Goal: Book appointment/travel/reservation

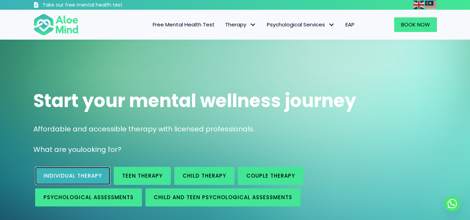
click at [79, 175] on span "Individual therapy" at bounding box center [73, 175] width 58 height 7
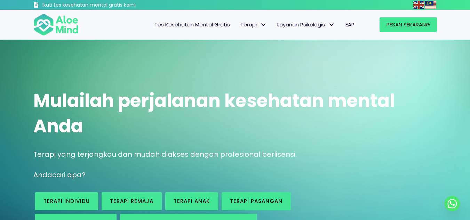
click at [337, 54] on div "Mulailah perjalanan kesehatan mental Anda Terapi yang terjangkau dan mudah diak…" at bounding box center [235, 159] width 470 height 239
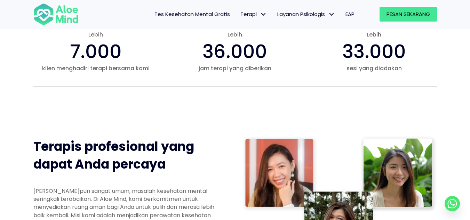
scroll to position [317, 0]
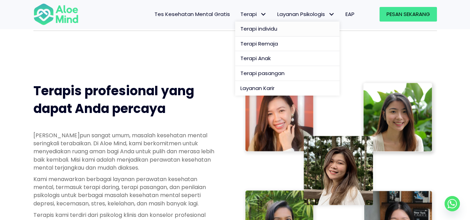
click at [261, 30] on font "Terapi individu" at bounding box center [259, 28] width 37 height 7
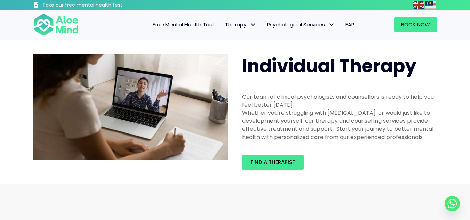
click at [331, 92] on div "Our team of clinical psychologists and counsellors is ready to help you feel be…" at bounding box center [339, 117] width 209 height 62
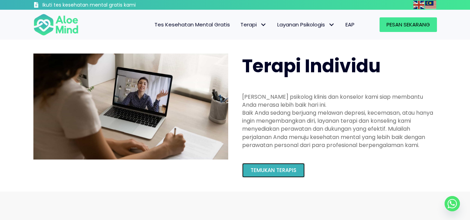
click at [288, 168] on font "Temukan terapis" at bounding box center [274, 170] width 46 height 7
